Goal: Task Accomplishment & Management: Complete application form

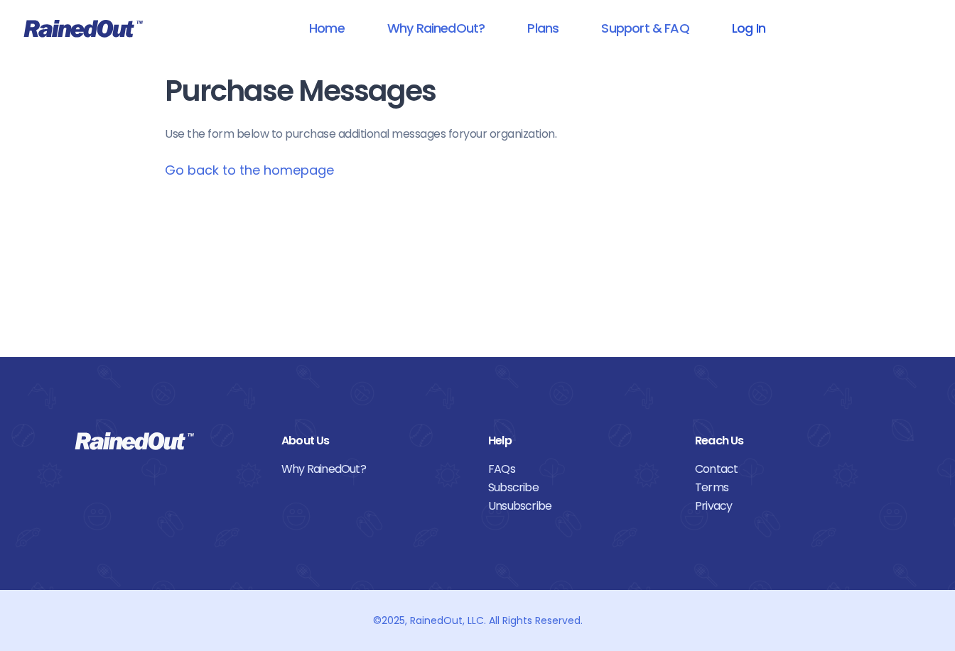
click at [735, 30] on link "Log In" at bounding box center [748, 28] width 70 height 32
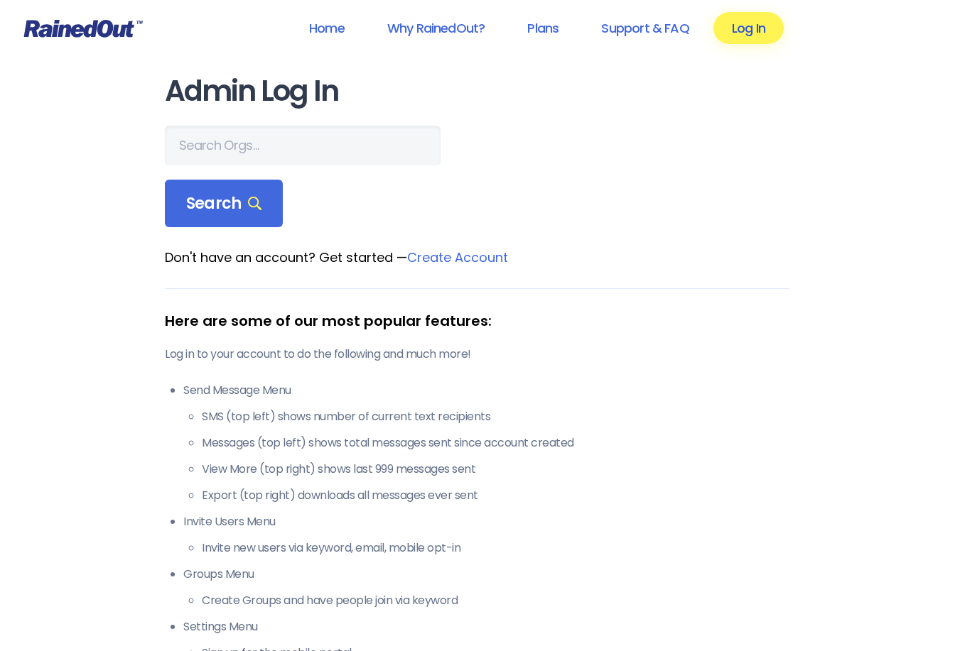
click at [742, 28] on link "Log In" at bounding box center [748, 28] width 70 height 32
click at [742, 21] on link "Log In" at bounding box center [748, 28] width 70 height 32
click at [764, 27] on link "Log In" at bounding box center [748, 28] width 70 height 32
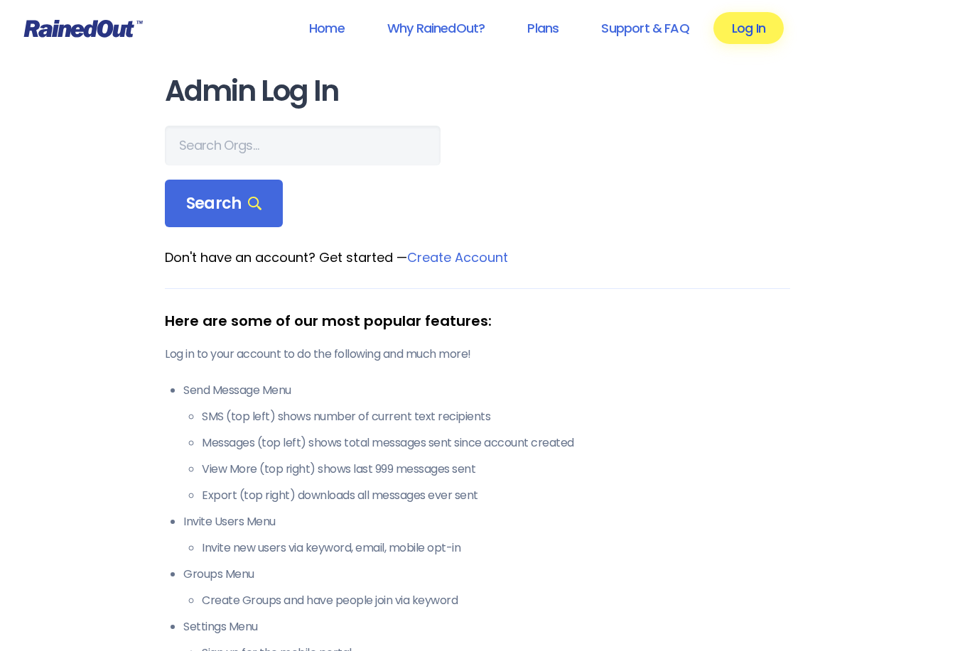
click at [755, 28] on link "Log In" at bounding box center [748, 28] width 70 height 32
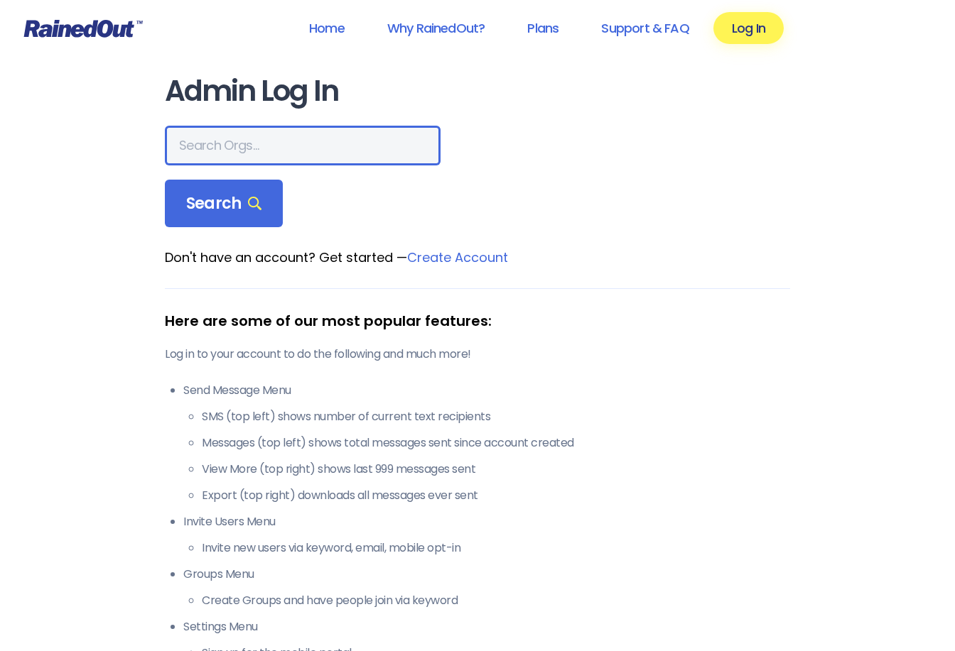
click at [207, 153] on input "text" at bounding box center [303, 146] width 276 height 40
type input "The Recing Crew"
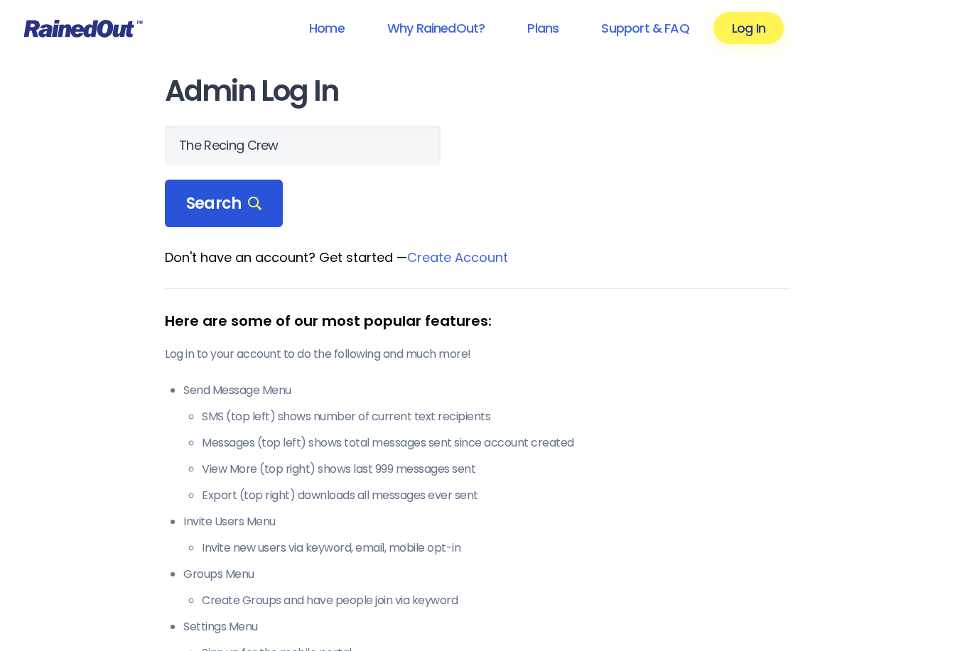
click at [253, 196] on span "Search" at bounding box center [223, 204] width 75 height 20
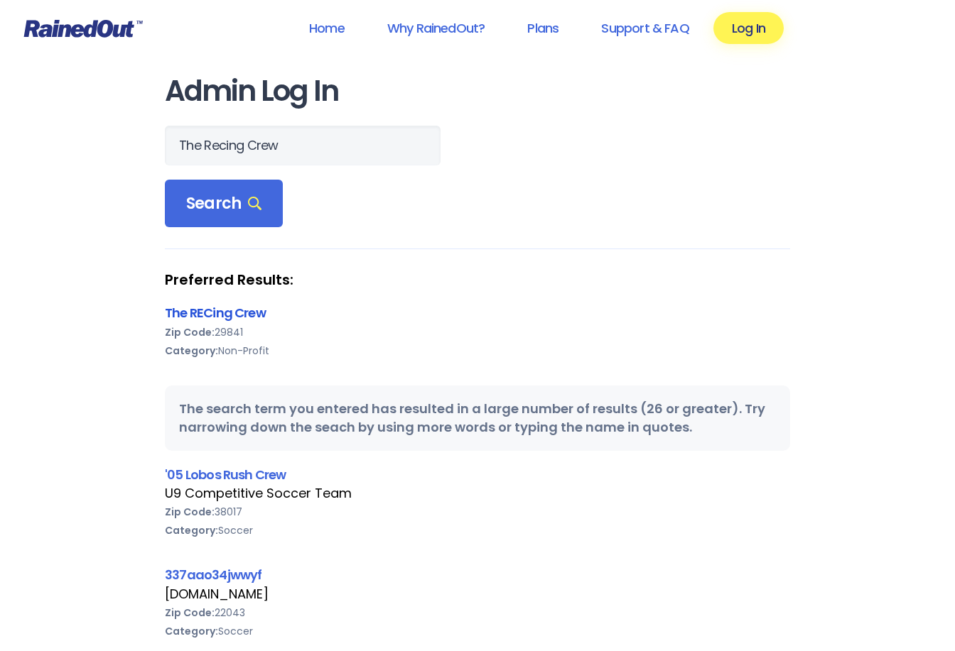
click at [231, 310] on link "The RECing Crew" at bounding box center [215, 313] width 101 height 18
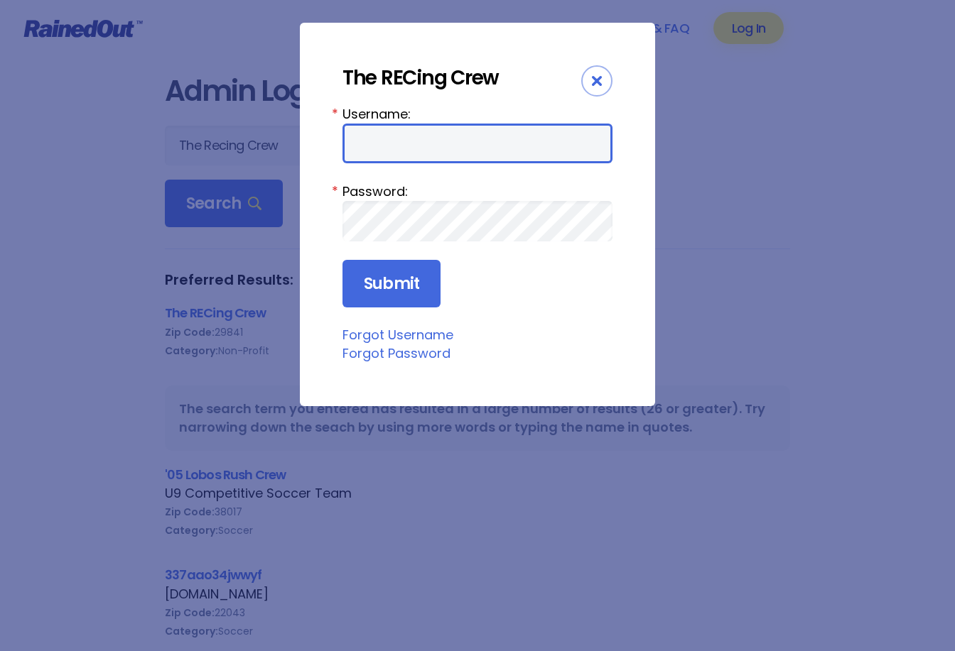
click at [474, 148] on input "Username:" at bounding box center [477, 144] width 270 height 40
type input "TRC_Staff"
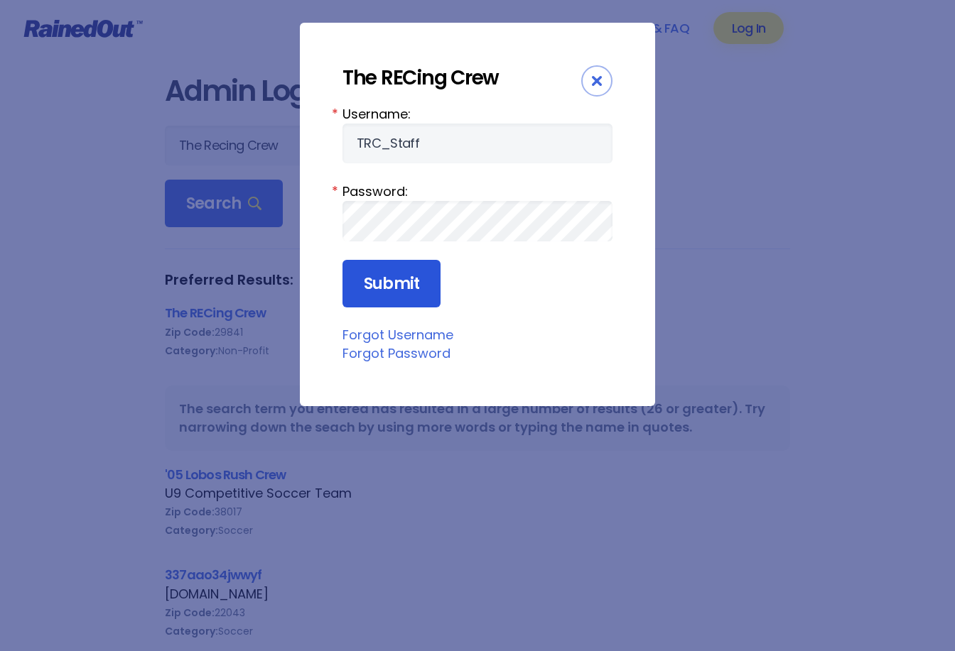
click at [392, 277] on input "Submit" at bounding box center [391, 284] width 98 height 48
